Goal: Task Accomplishment & Management: Complete application form

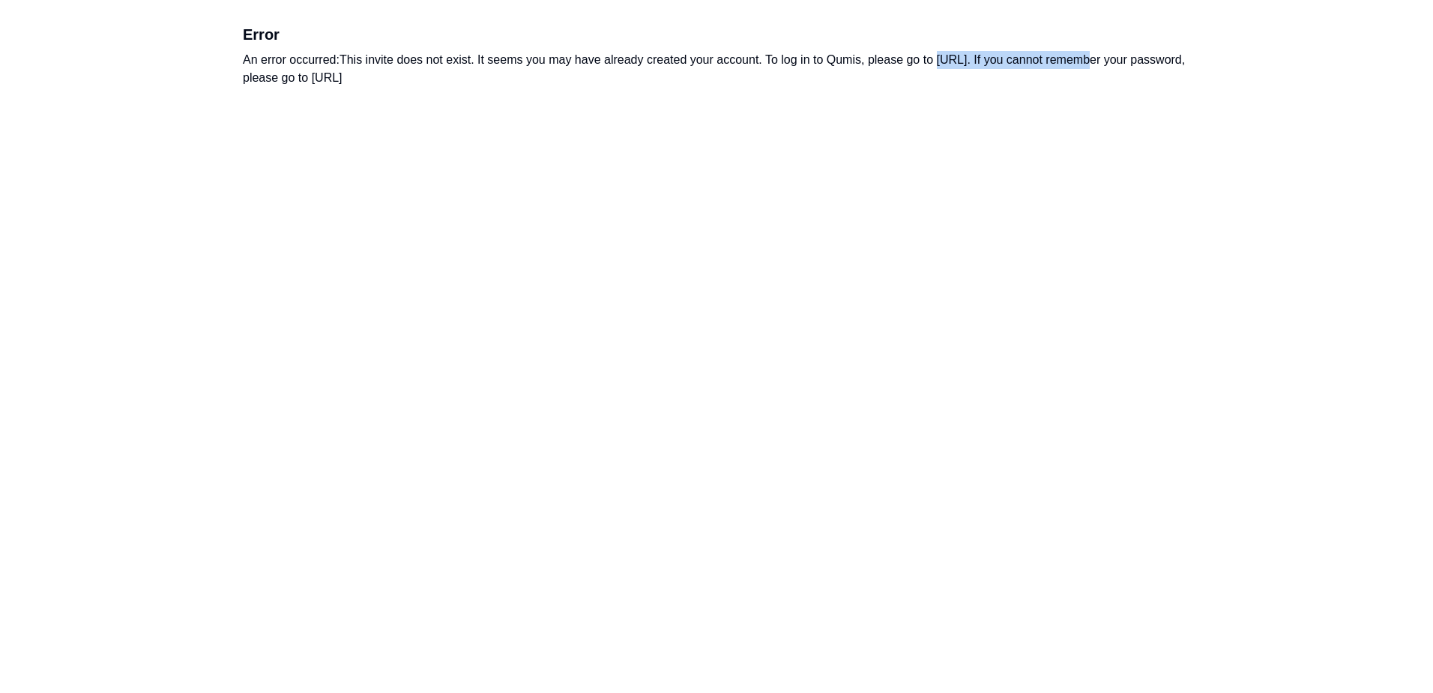
drag, startPoint x: 939, startPoint y: 59, endPoint x: 1080, endPoint y: 56, distance: 141.0
click at [1080, 56] on div "An error occurred: This invite does not exist. It seems you may have already cr…" at bounding box center [717, 69] width 948 height 36
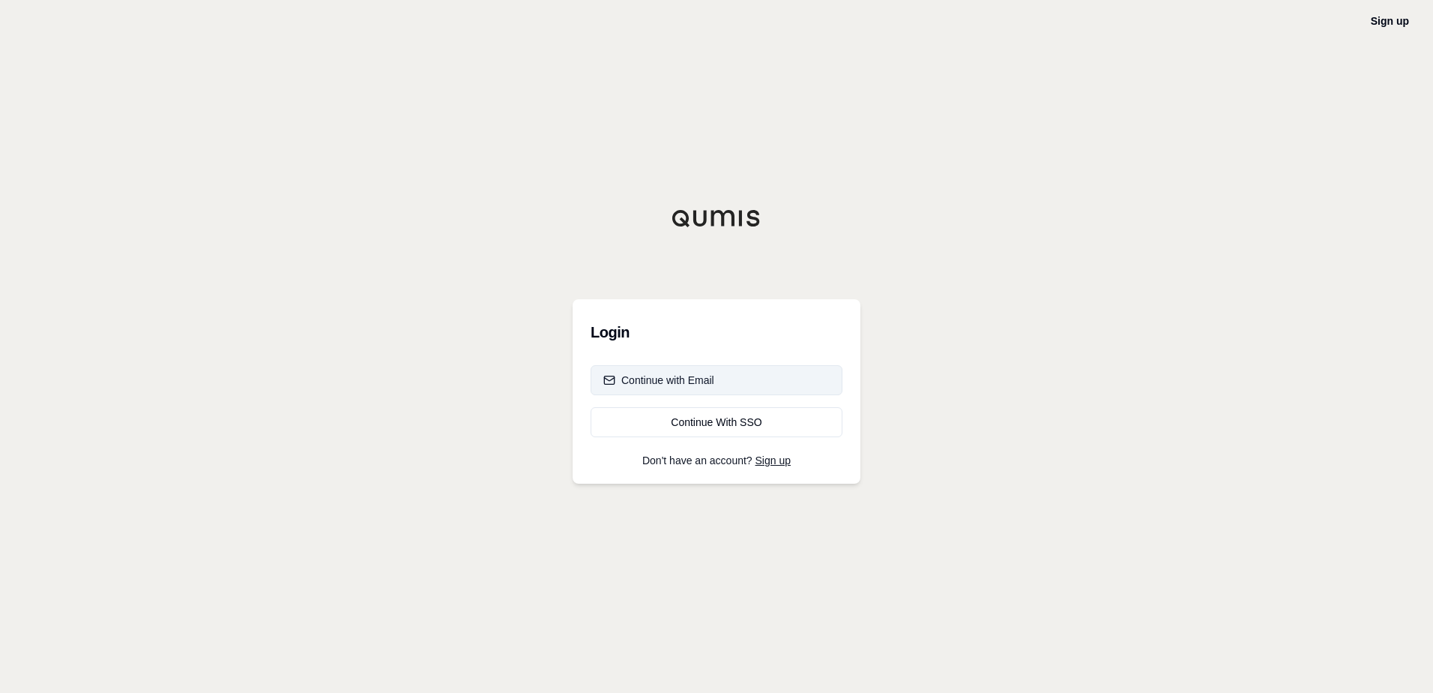
click at [675, 387] on div "Continue with Email" at bounding box center [659, 380] width 111 height 15
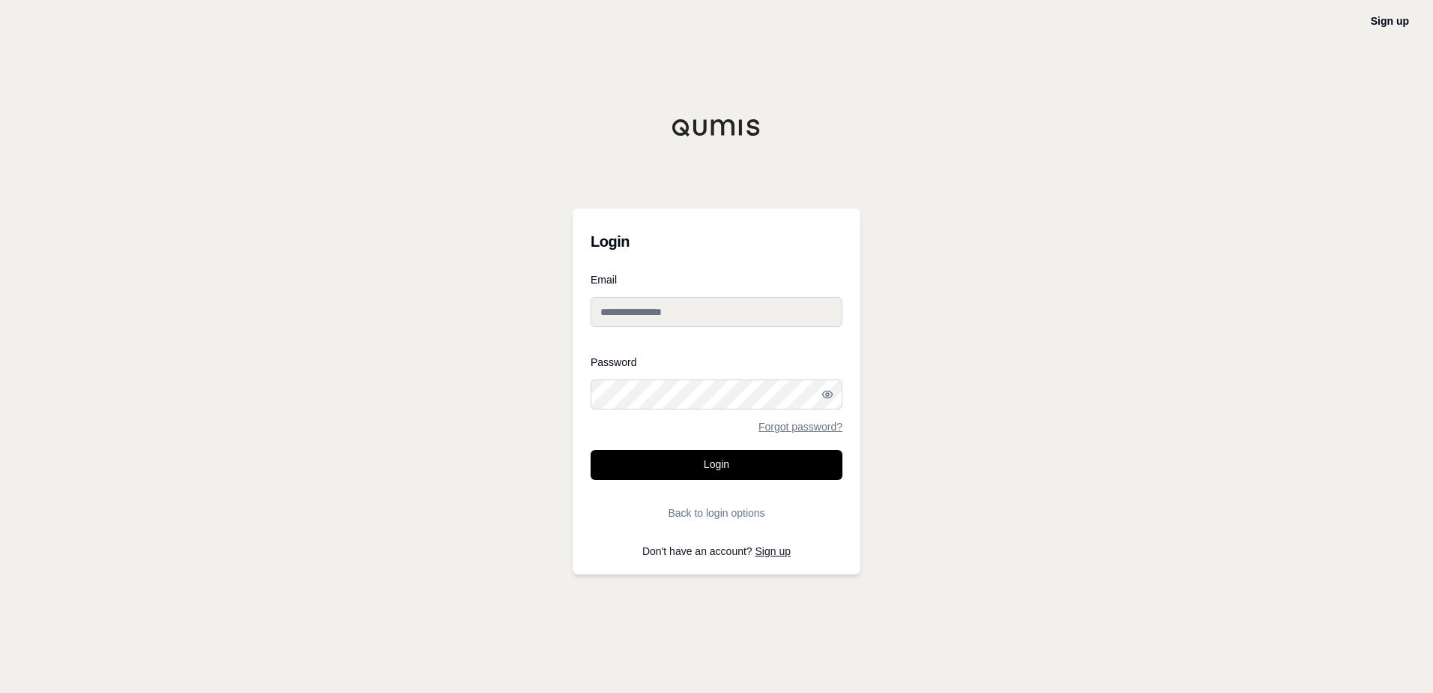
type input "**********"
click at [678, 463] on button "Login" at bounding box center [717, 465] width 252 height 30
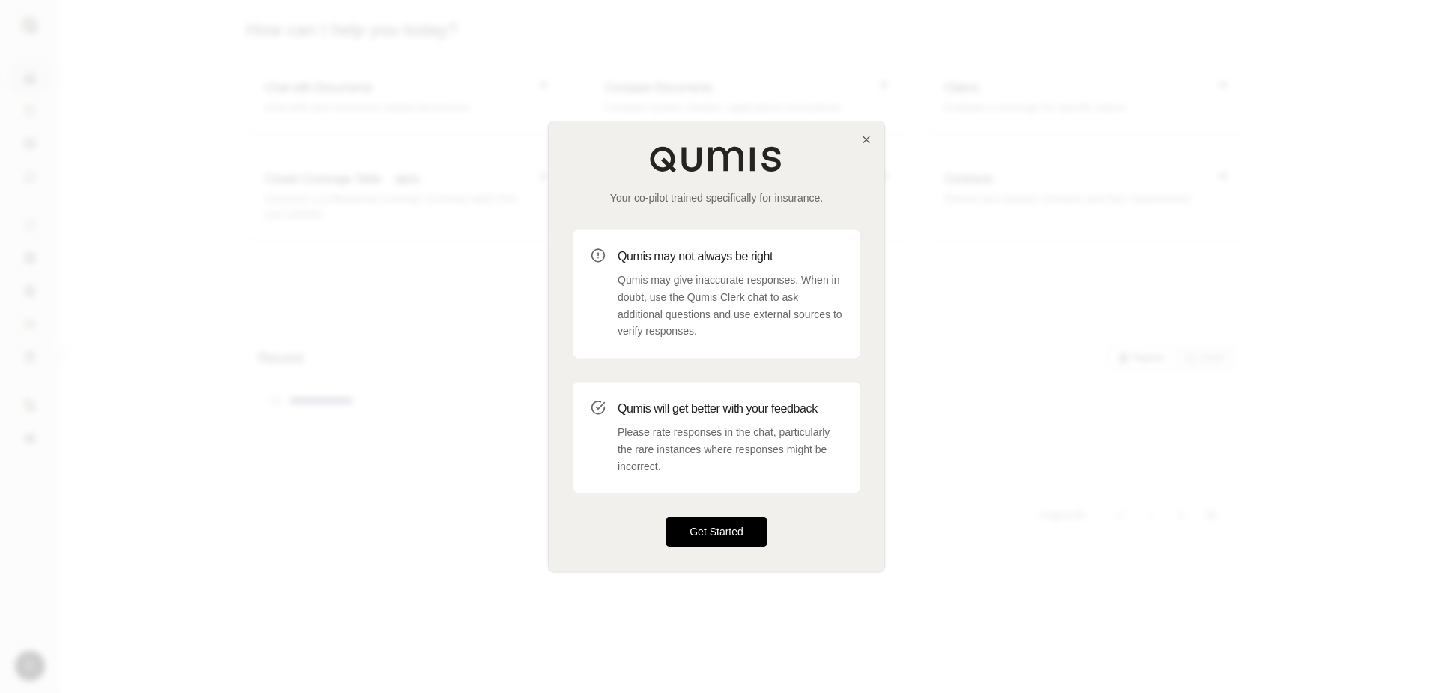
click at [687, 535] on button "Get Started" at bounding box center [717, 532] width 102 height 30
